Goal: Find specific page/section: Find specific page/section

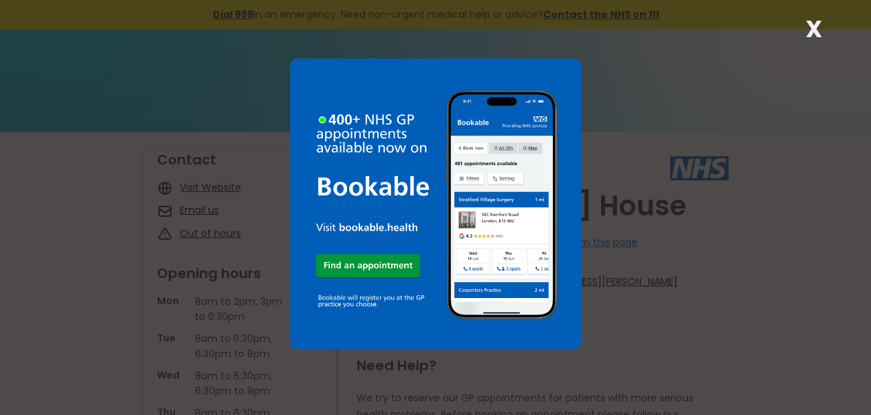
click at [806, 26] on strong "X" at bounding box center [814, 28] width 17 height 33
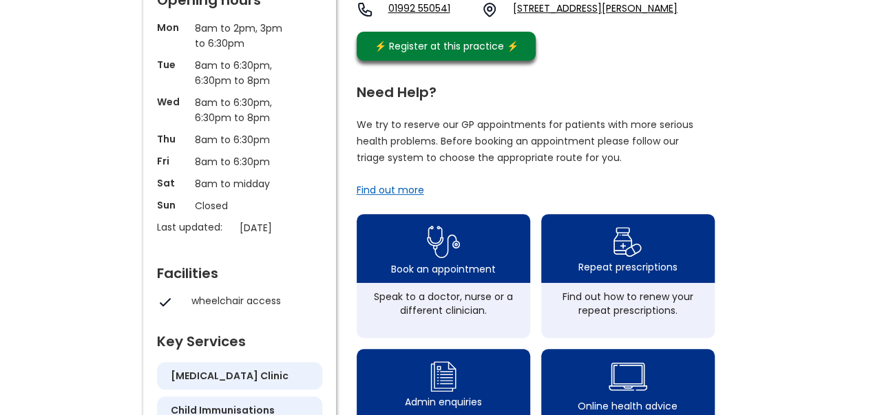
scroll to position [276, 0]
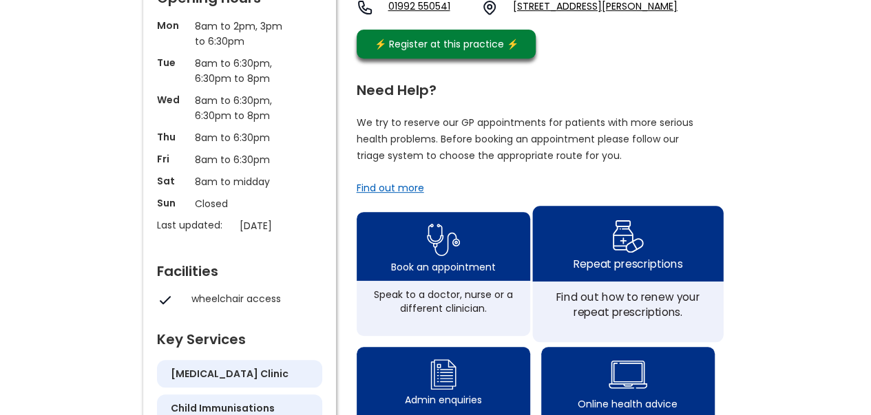
click at [632, 241] on img at bounding box center [628, 236] width 32 height 40
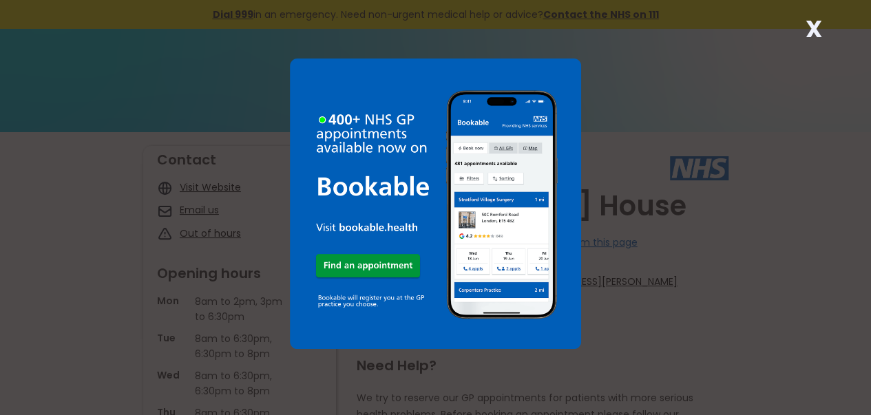
click at [817, 28] on strong "X" at bounding box center [814, 28] width 17 height 33
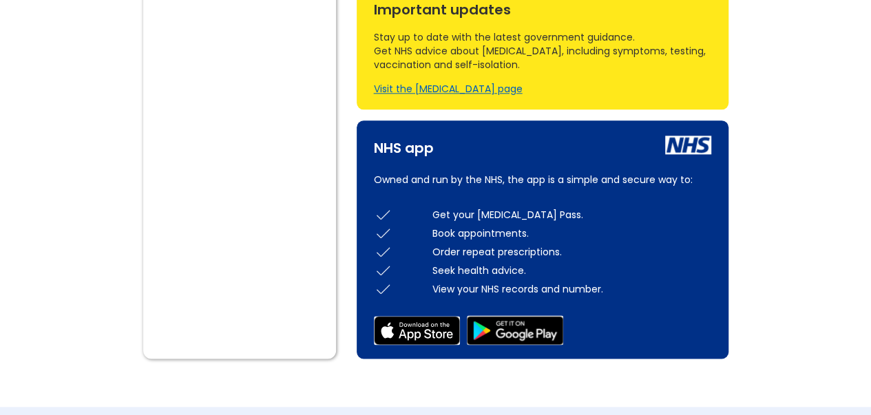
scroll to position [827, 0]
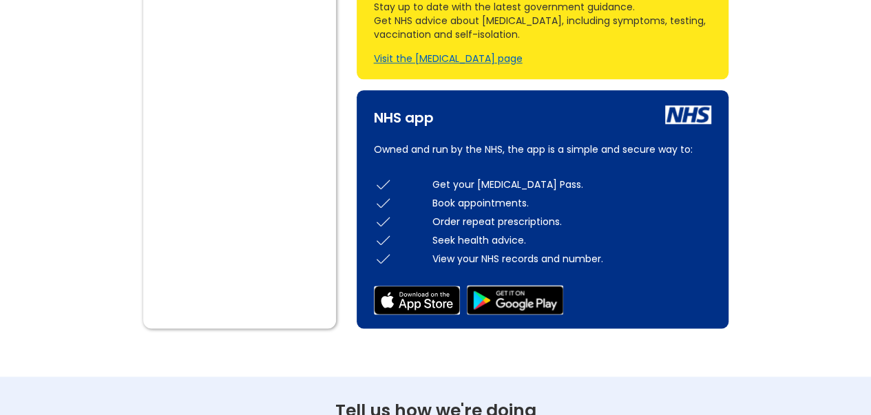
click at [645, 191] on div "Get your [MEDICAL_DATA] Pass." at bounding box center [572, 185] width 279 height 14
click at [491, 307] on img at bounding box center [515, 300] width 96 height 30
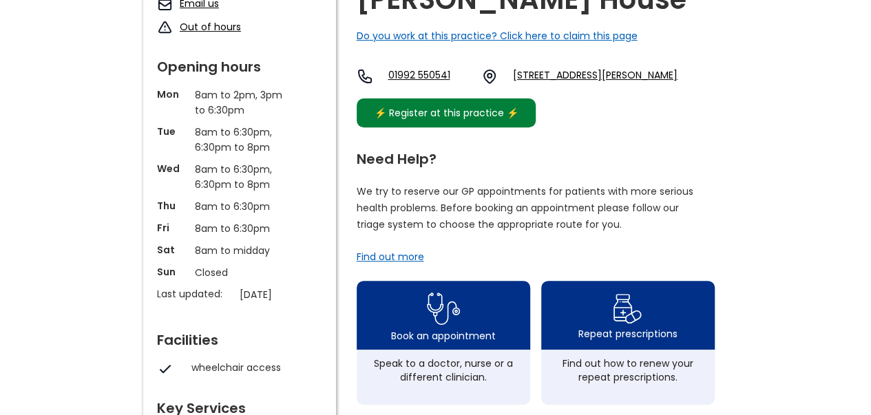
scroll to position [0, 0]
